Goal: Task Accomplishment & Management: Use online tool/utility

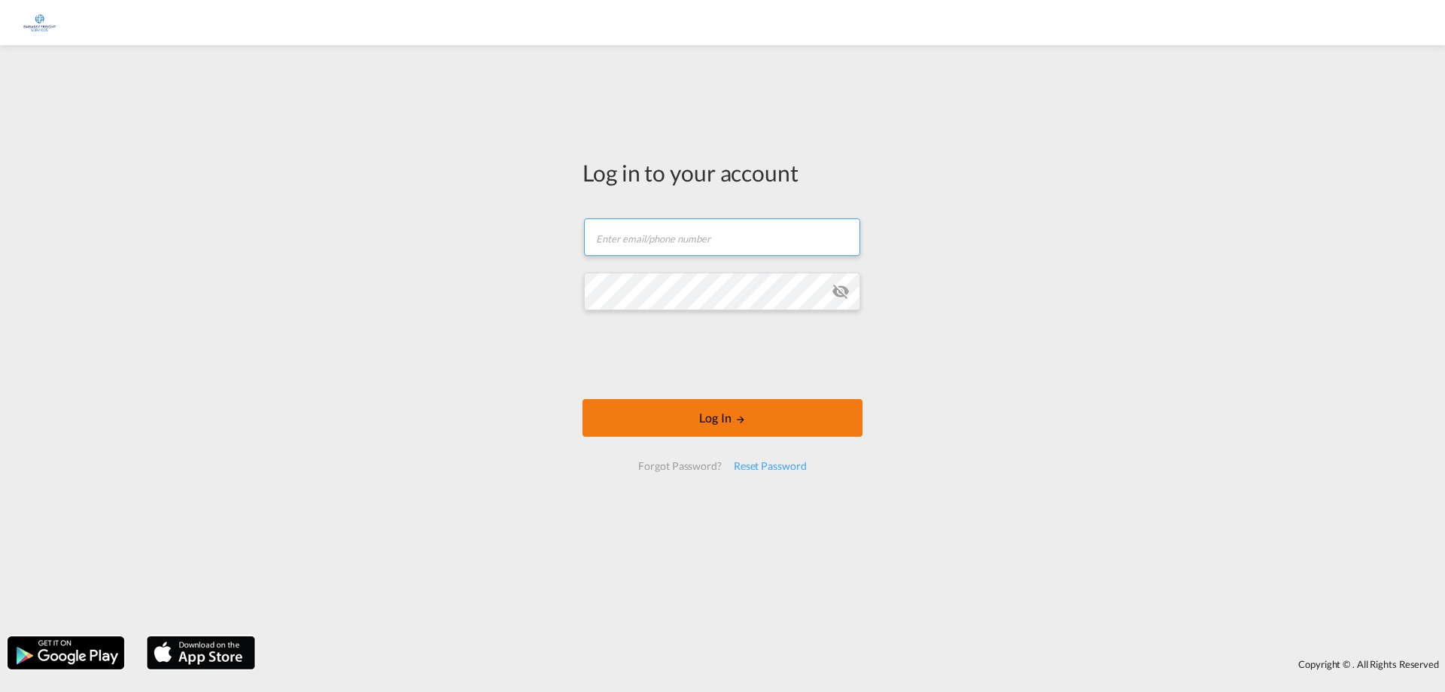
type input "[EMAIL_ADDRESS][DOMAIN_NAME]"
click at [725, 424] on button "Log In" at bounding box center [723, 418] width 280 height 38
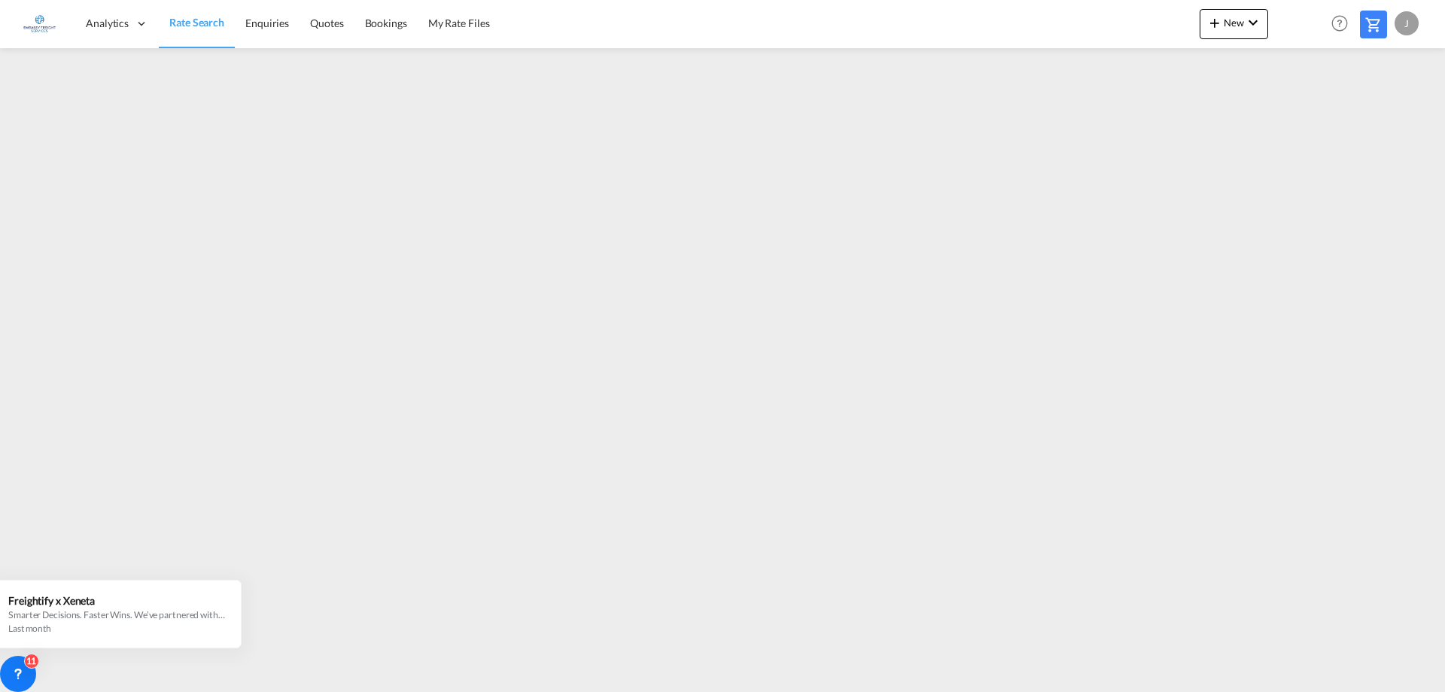
click at [1404, 23] on div "J" at bounding box center [1407, 23] width 24 height 24
click at [1366, 115] on button "Logout" at bounding box center [1390, 115] width 98 height 30
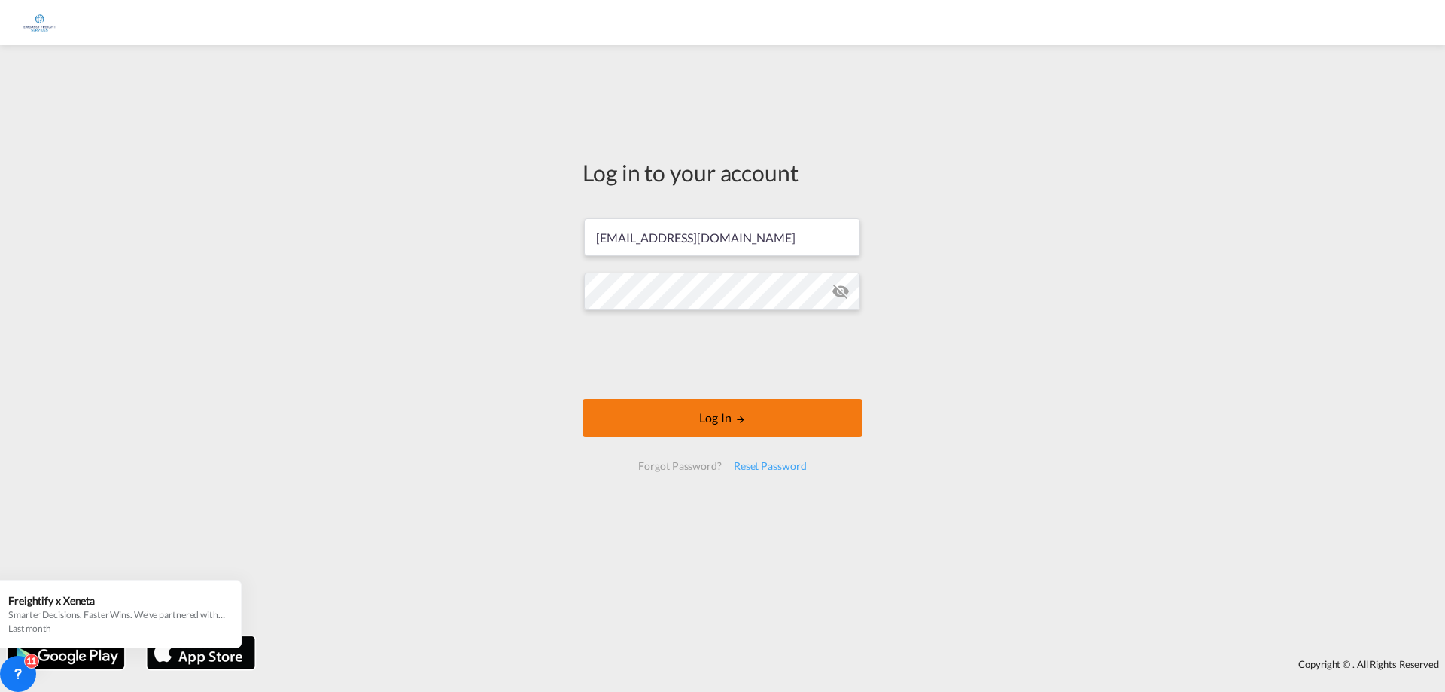
click at [747, 413] on button "Log In" at bounding box center [723, 418] width 280 height 38
